Goal: Task Accomplishment & Management: Manage account settings

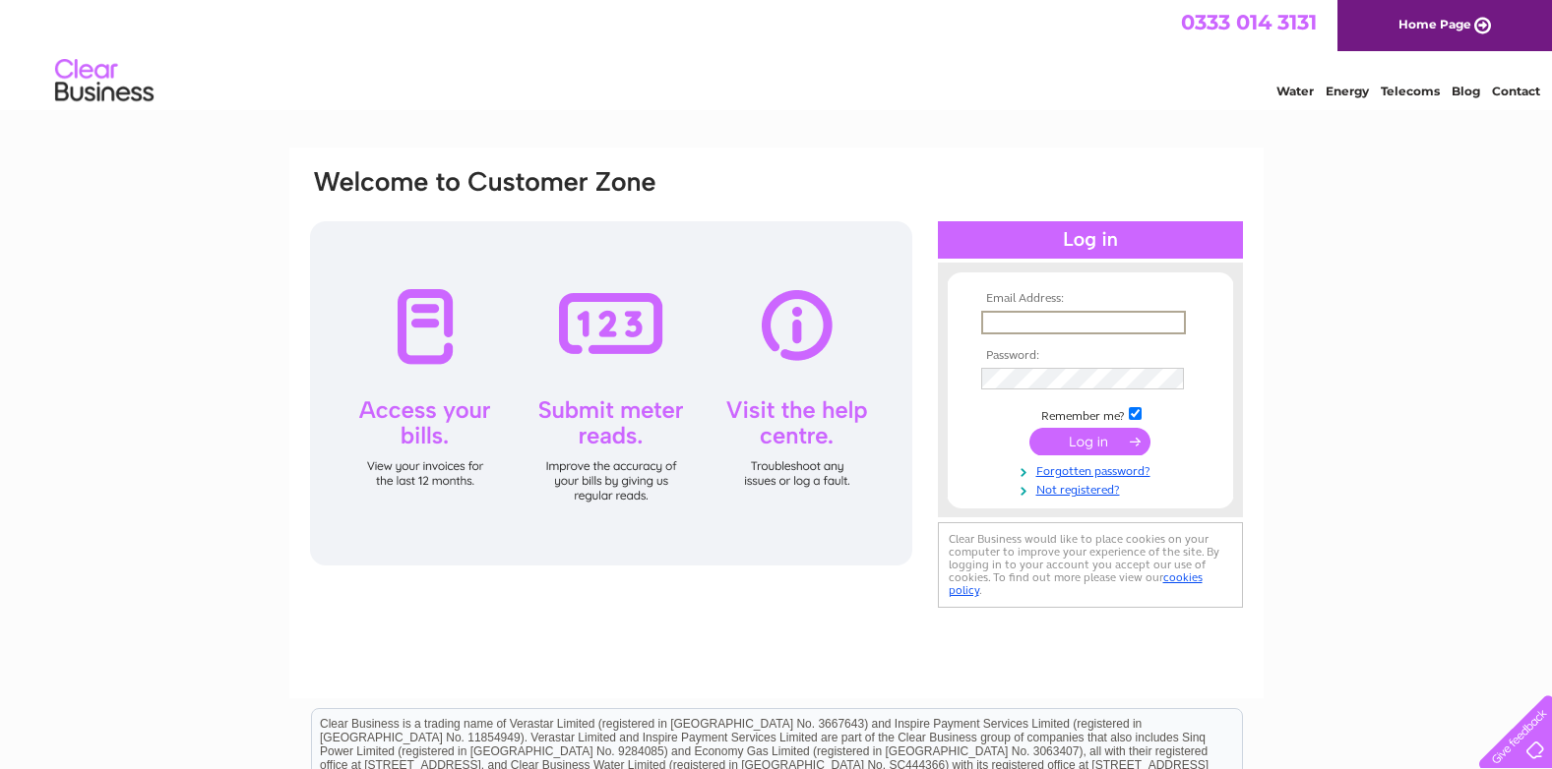
click at [1001, 318] on input "text" at bounding box center [1083, 323] width 205 height 24
type input "[EMAIL_ADDRESS][DOMAIN_NAME]"
click at [1095, 440] on input "submit" at bounding box center [1089, 442] width 121 height 28
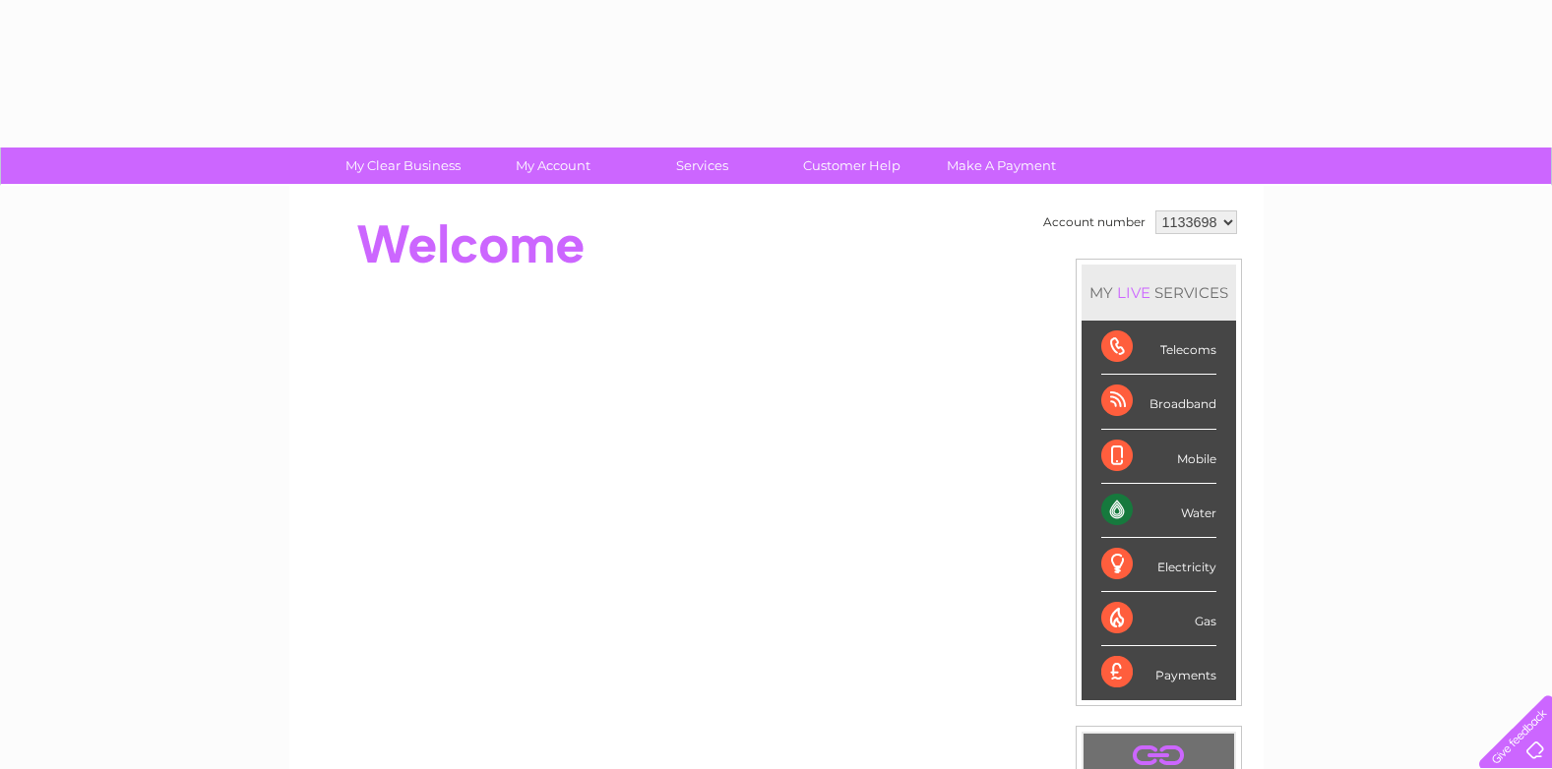
click at [1094, 434] on li "Mobile" at bounding box center [1158, 457] width 154 height 54
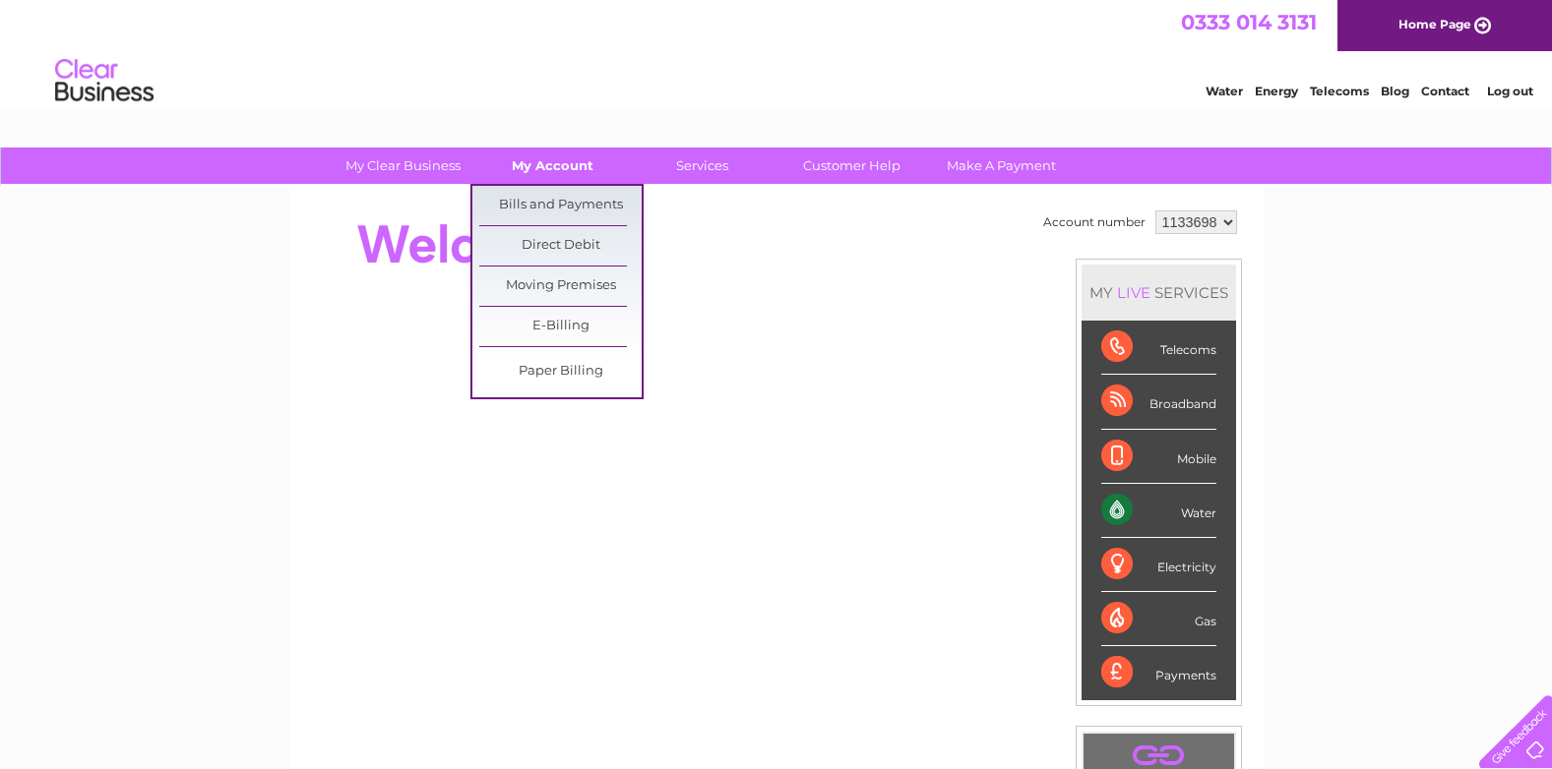
click at [567, 159] on link "My Account" at bounding box center [552, 166] width 162 height 36
click at [563, 199] on link "Bills and Payments" at bounding box center [560, 205] width 162 height 39
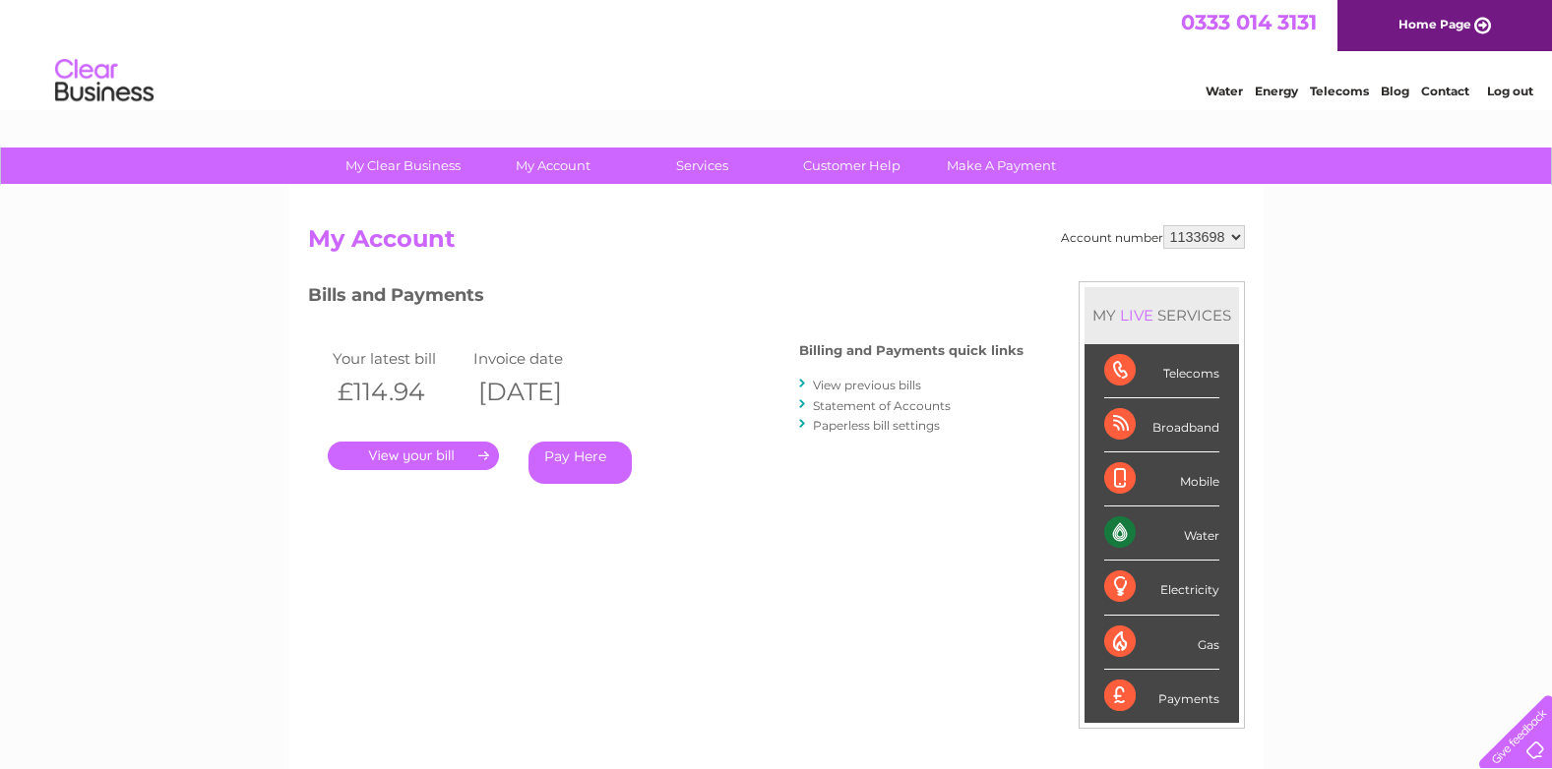
click at [420, 447] on link "." at bounding box center [413, 456] width 171 height 29
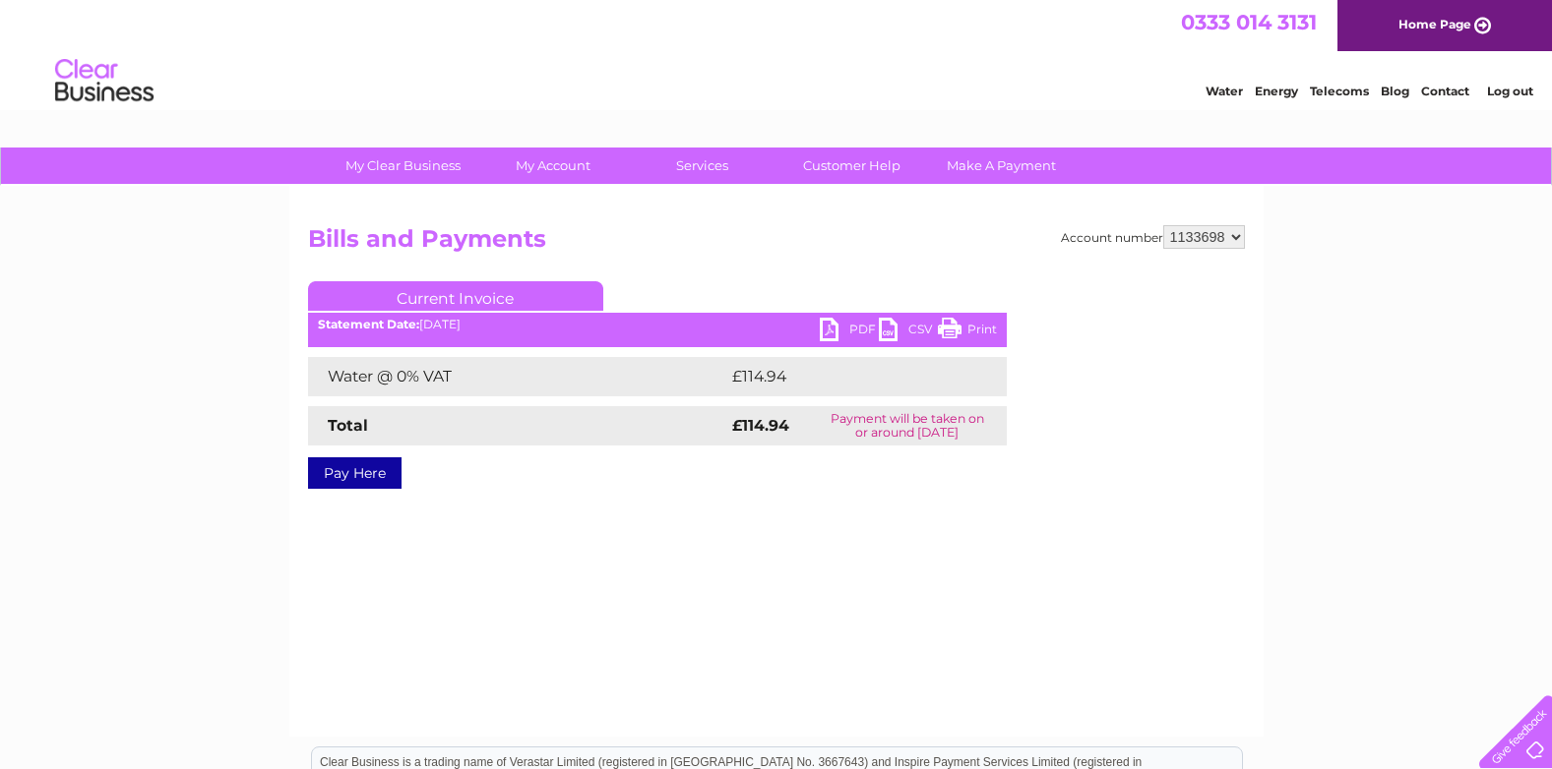
click at [856, 328] on link "PDF" at bounding box center [849, 332] width 59 height 29
